Goal: Information Seeking & Learning: Learn about a topic

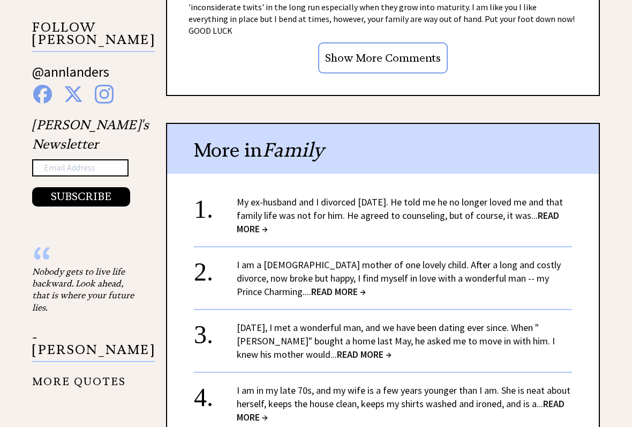
scroll to position [1043, 0]
click at [313, 212] on div "My ex-husband and I divorced [DATE]. He told me he no longer loved me and that …" at bounding box center [404, 214] width 335 height 40
click at [318, 204] on link "My ex-husband and I divorced [DATE]. He told me he no longer loved me and that …" at bounding box center [400, 214] width 326 height 39
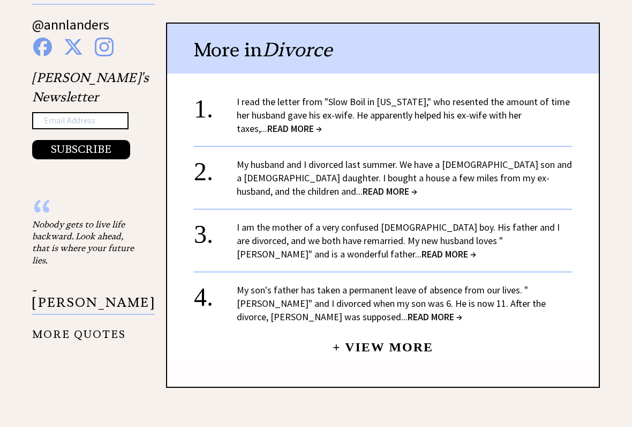
scroll to position [1171, 0]
click at [318, 283] on link "My son's father has taken a permanent leave of absence from our lives. "Arthur"…" at bounding box center [391, 302] width 309 height 39
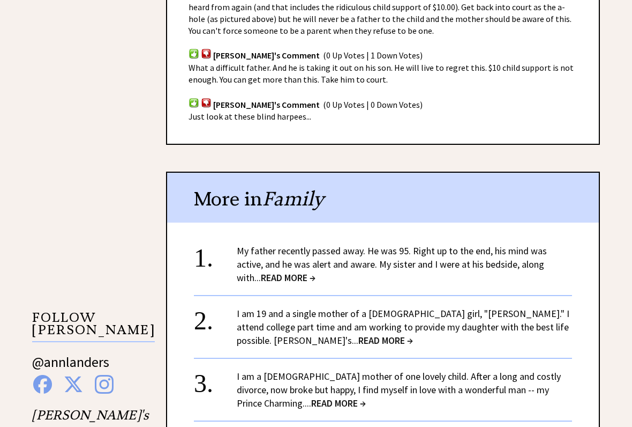
scroll to position [834, 0]
click at [371, 249] on link "My father recently passed away. He was 95. Right up to the end, his mind was ac…" at bounding box center [392, 263] width 310 height 39
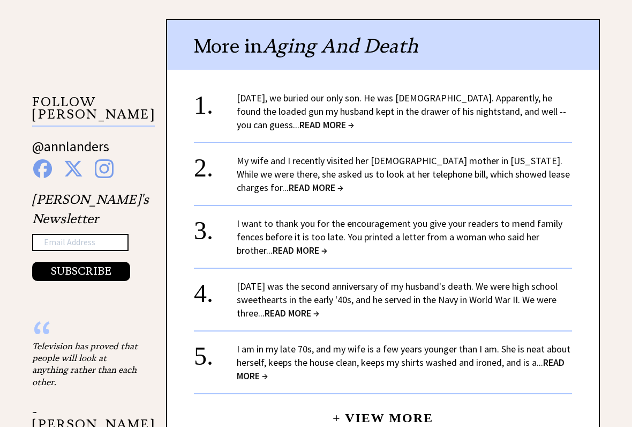
scroll to position [862, 0]
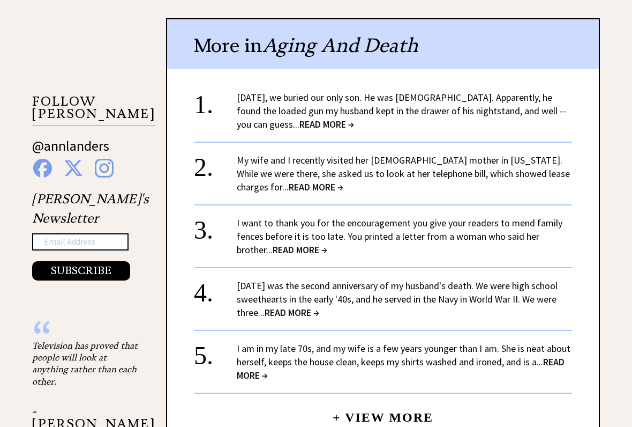
click at [466, 351] on link "I am in my late 70s, and my wife is a few years younger than I am. She is neat …" at bounding box center [404, 361] width 334 height 39
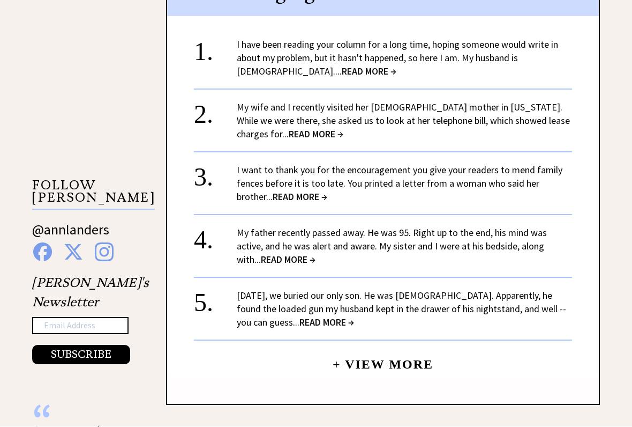
scroll to position [966, 0]
click at [325, 308] on link "Yesterday, we buried our only son. He was 9 years old. Apparently, he found the…" at bounding box center [402, 307] width 330 height 39
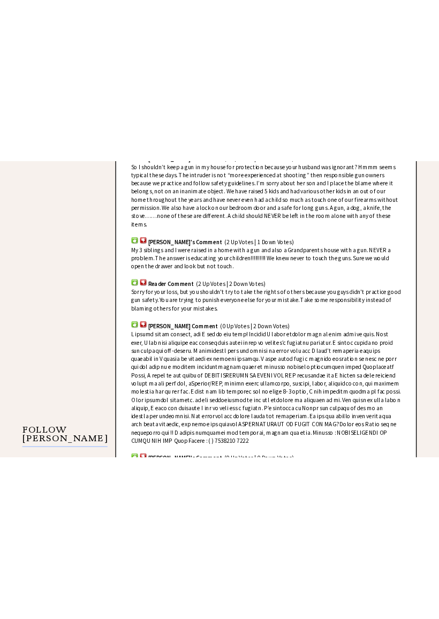
scroll to position [684, 0]
